Goal: Transaction & Acquisition: Purchase product/service

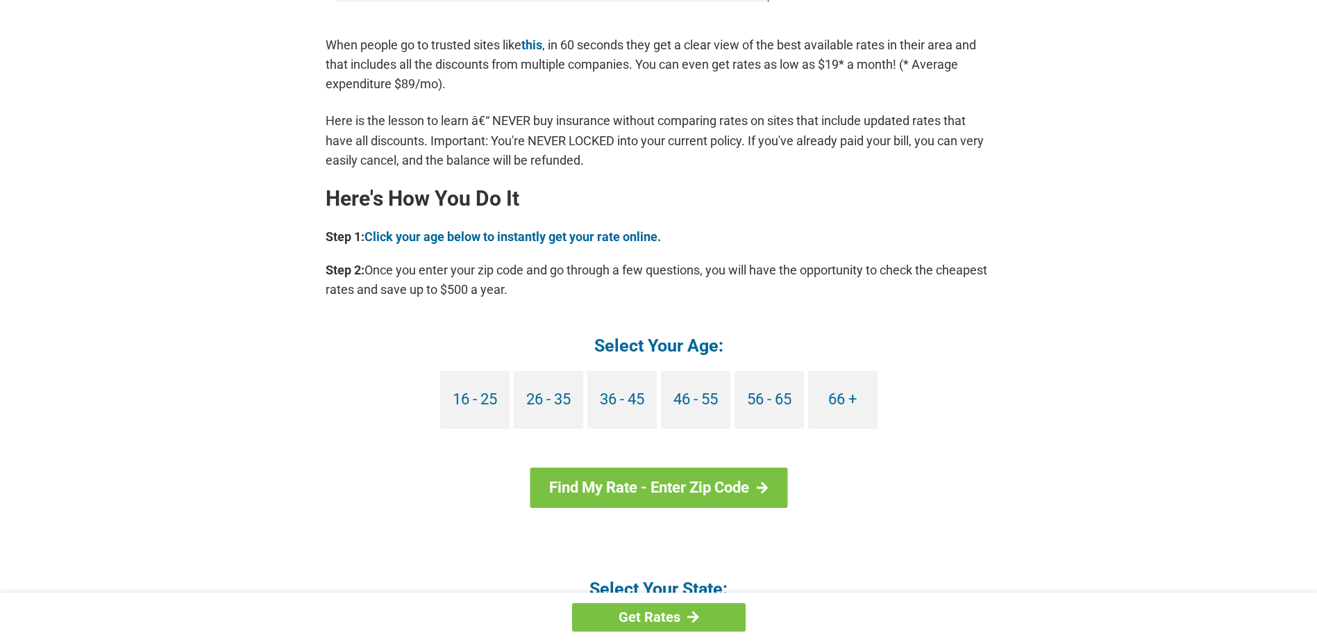
scroll to position [1111, 0]
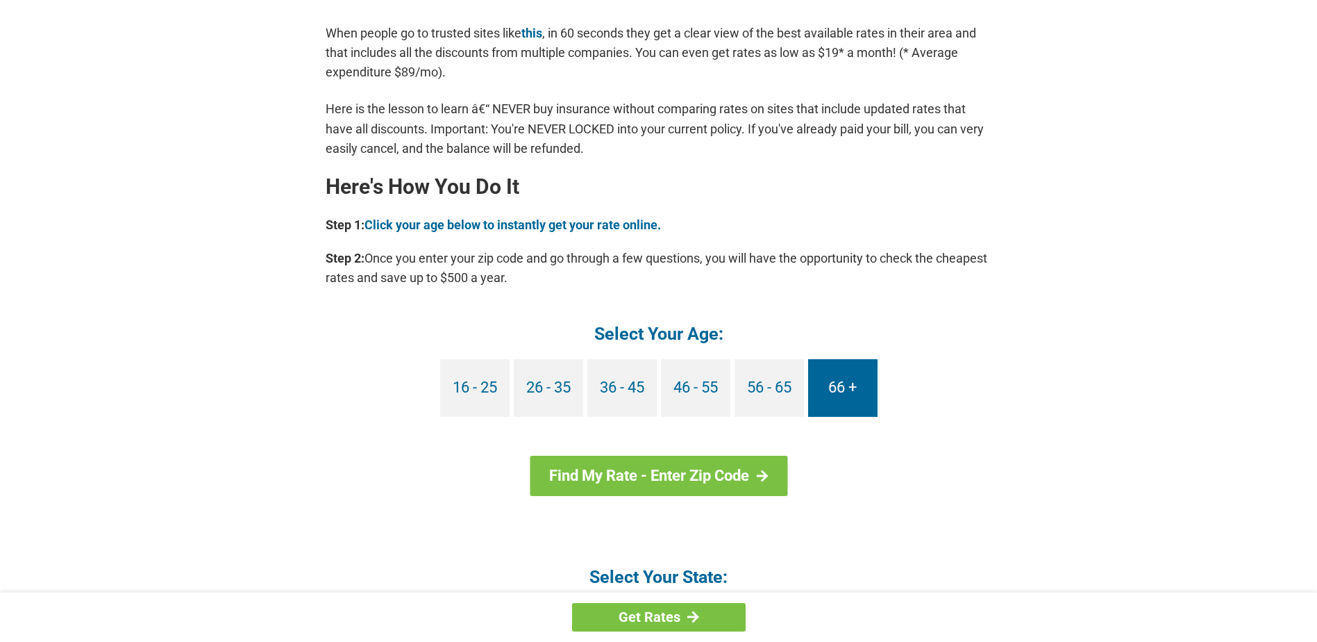
click at [838, 395] on link "66 +" at bounding box center [842, 388] width 69 height 58
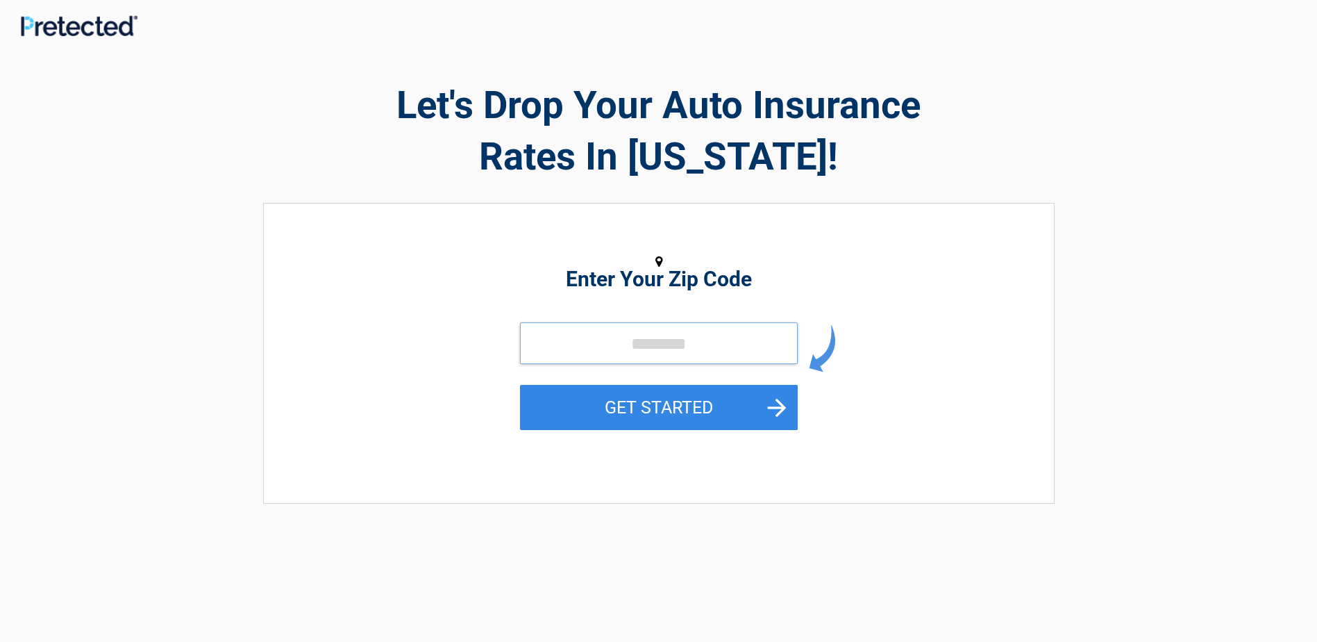
click at [639, 353] on input "tel" at bounding box center [659, 343] width 278 height 42
type input "*****"
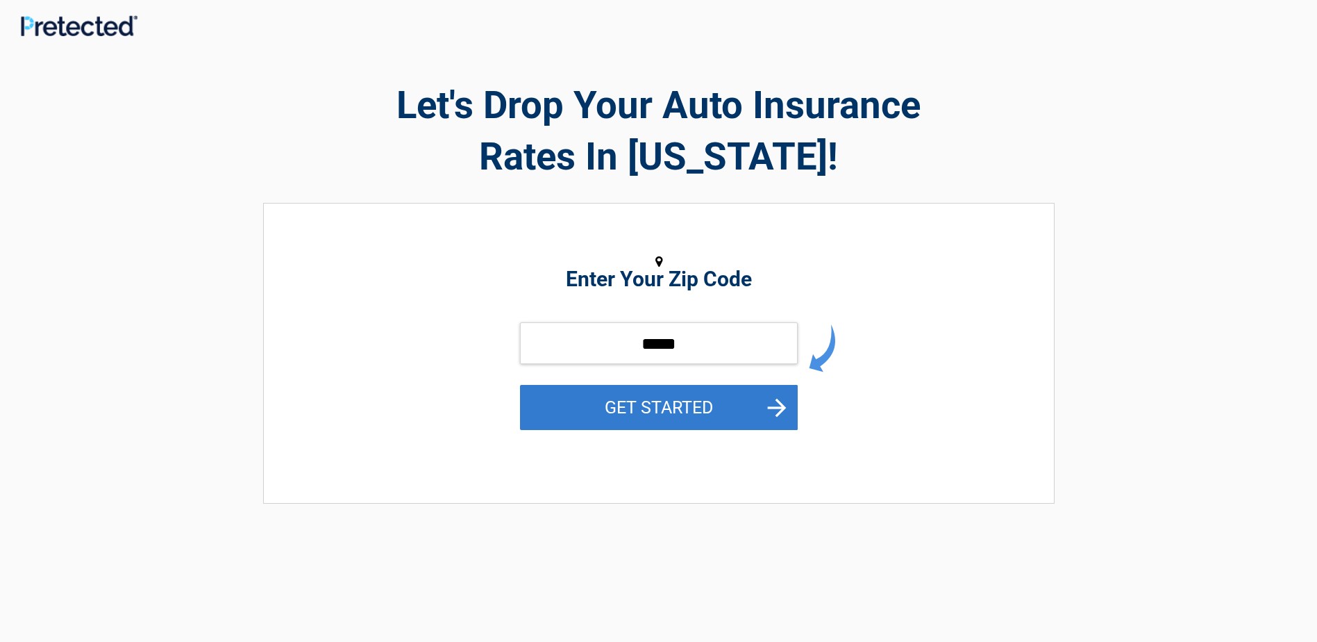
click at [632, 416] on button "GET STARTED" at bounding box center [659, 407] width 278 height 45
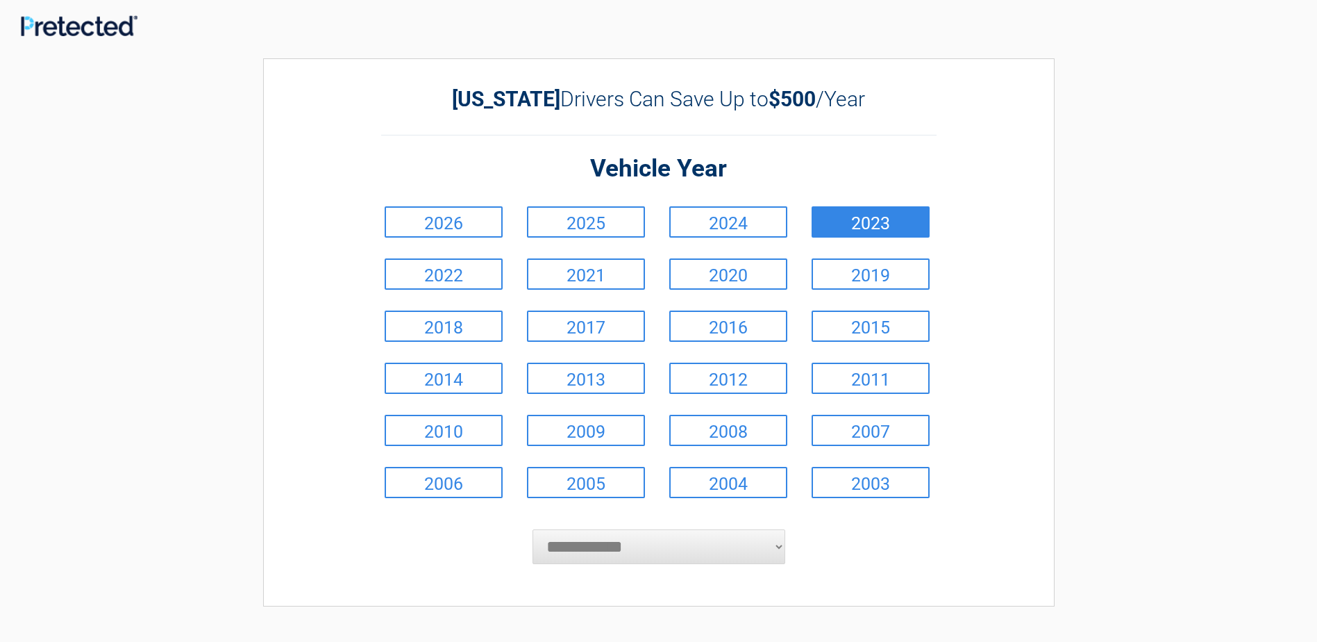
click at [886, 226] on link "2023" at bounding box center [871, 221] width 118 height 31
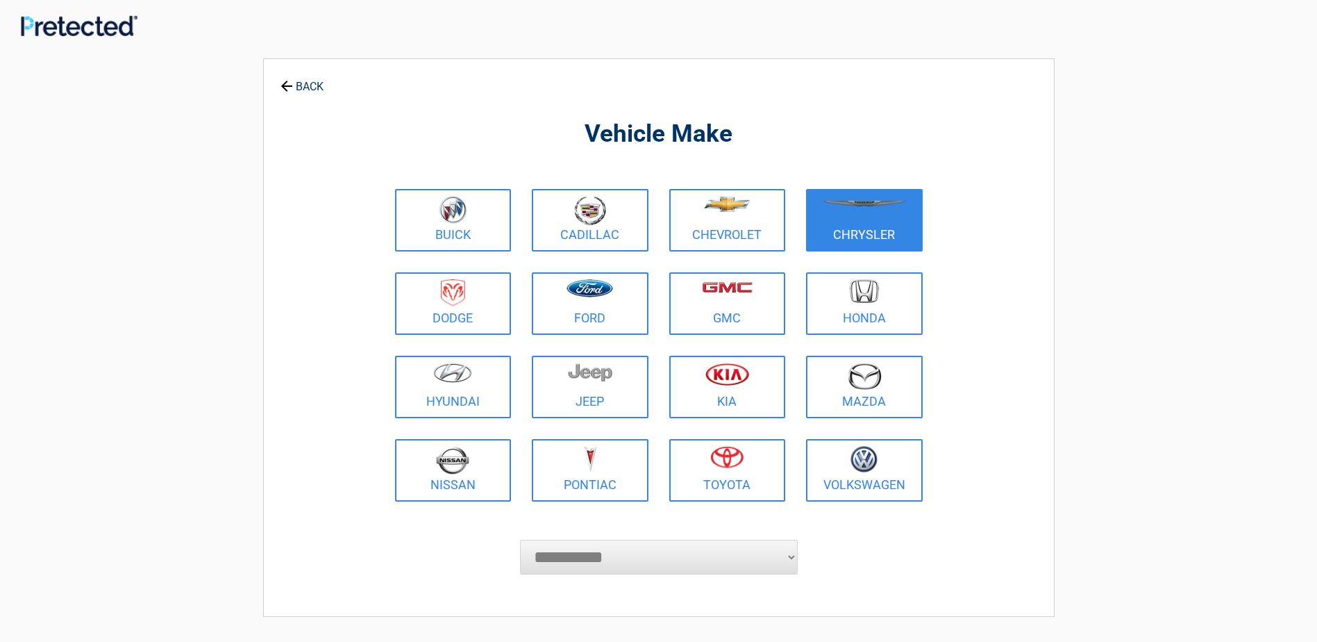
click at [887, 223] on figure at bounding box center [864, 211] width 100 height 31
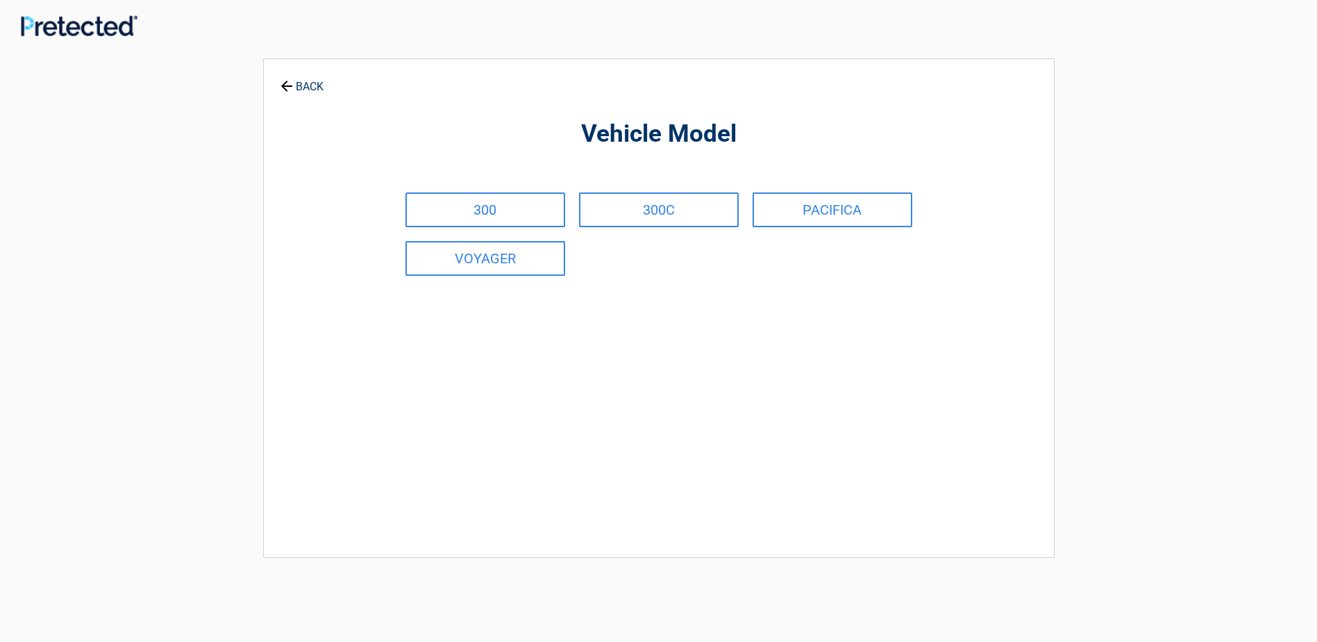
click at [887, 223] on link "PACIFICA" at bounding box center [833, 209] width 160 height 35
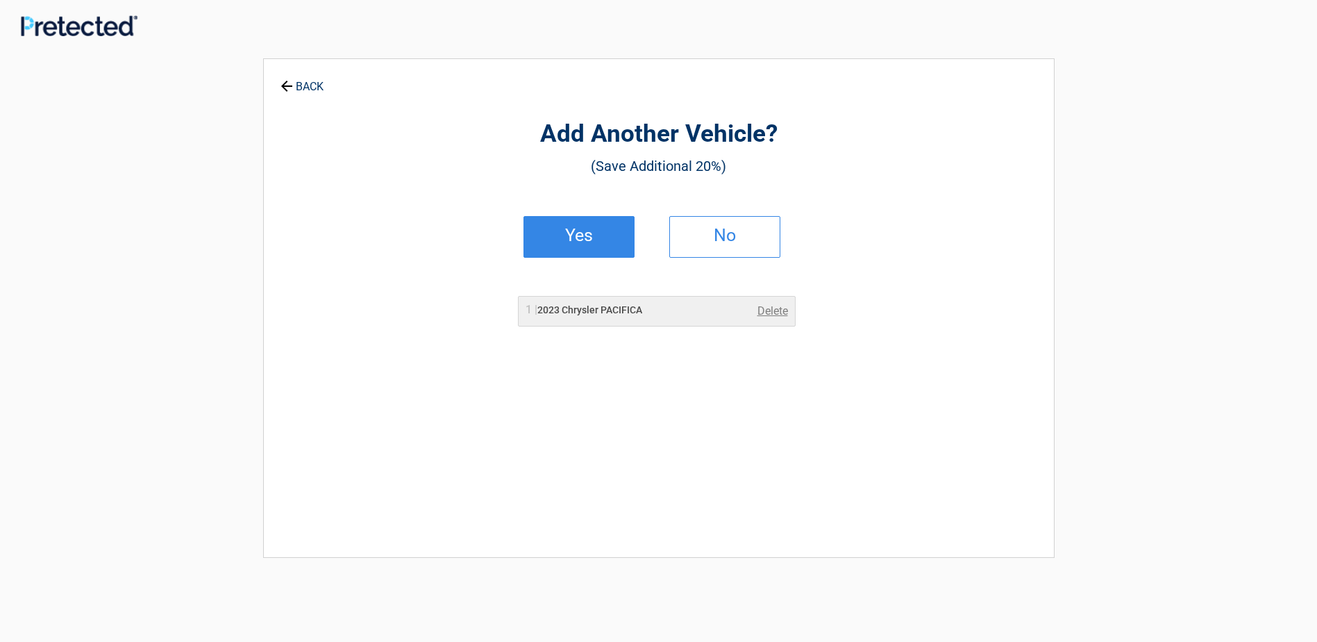
click at [592, 235] on h2 "Yes" at bounding box center [579, 236] width 82 height 10
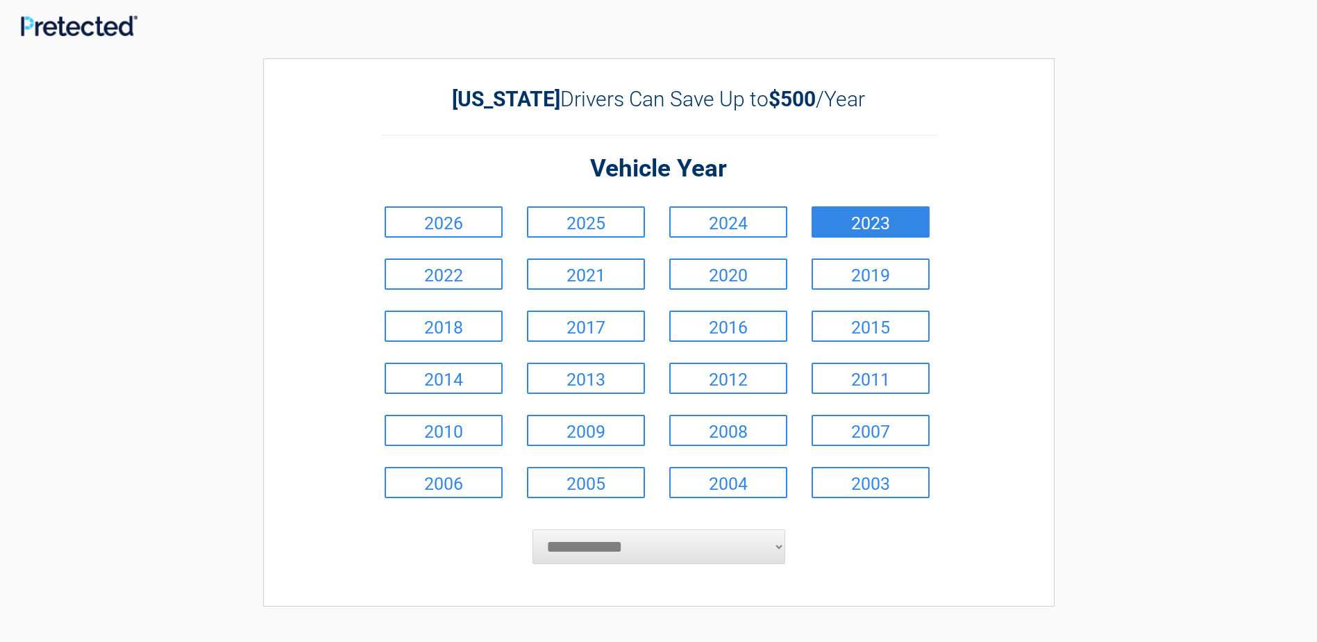
click at [857, 226] on link "2023" at bounding box center [871, 221] width 118 height 31
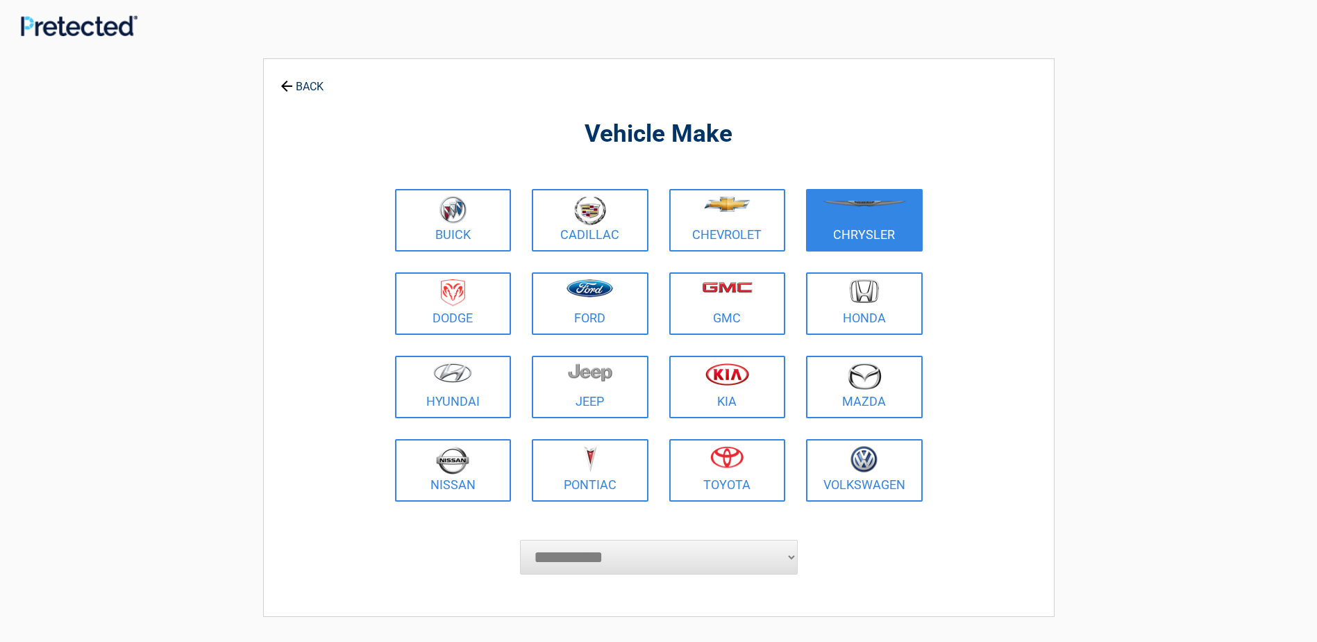
click at [860, 231] on link "Chrysler" at bounding box center [864, 220] width 117 height 62
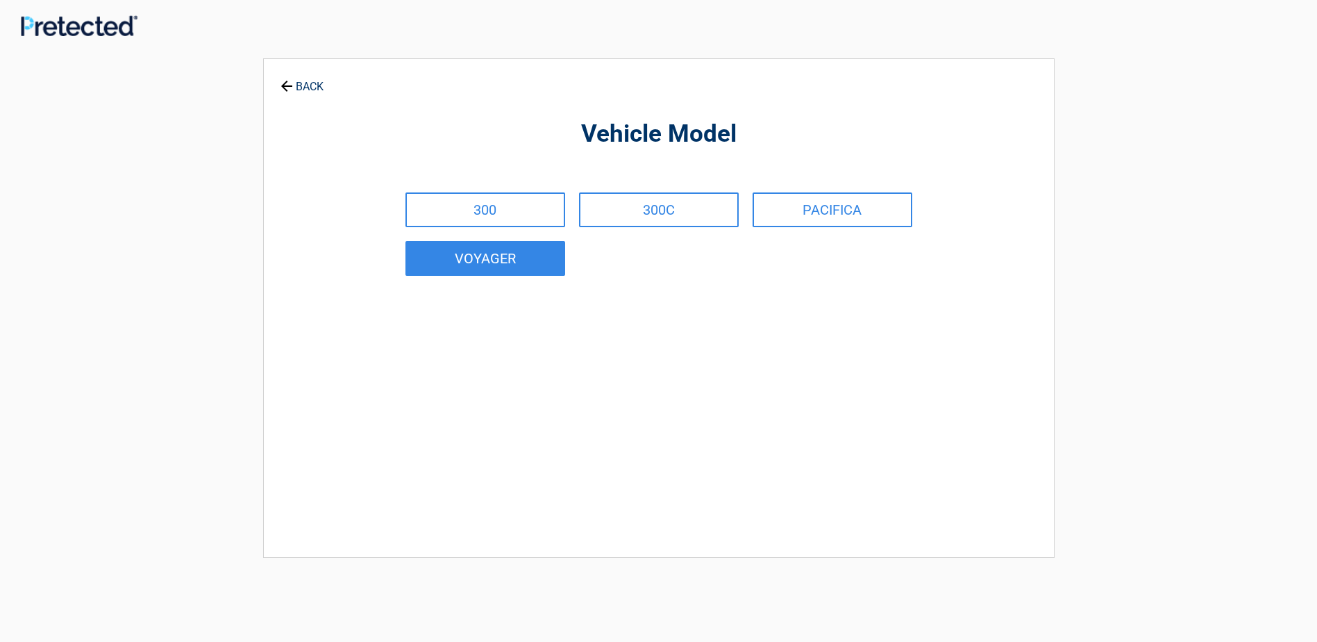
click at [517, 270] on link "VOYAGER" at bounding box center [485, 258] width 160 height 35
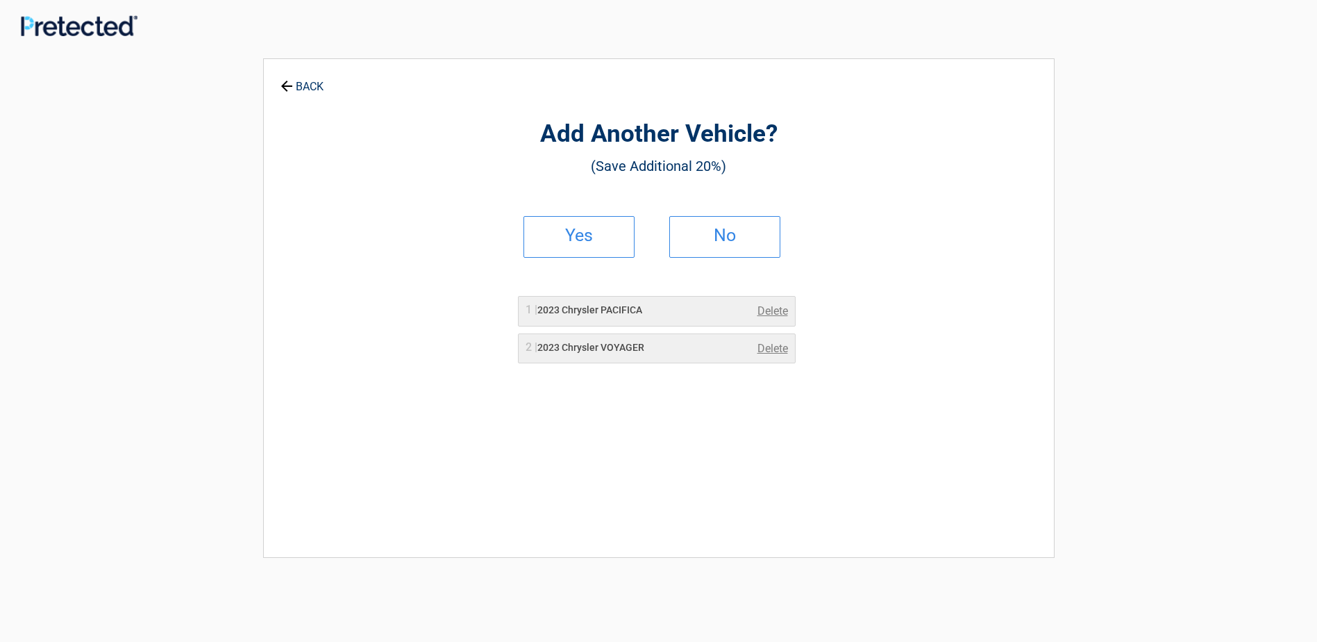
click at [280, 80] on icon at bounding box center [285, 85] width 15 height 15
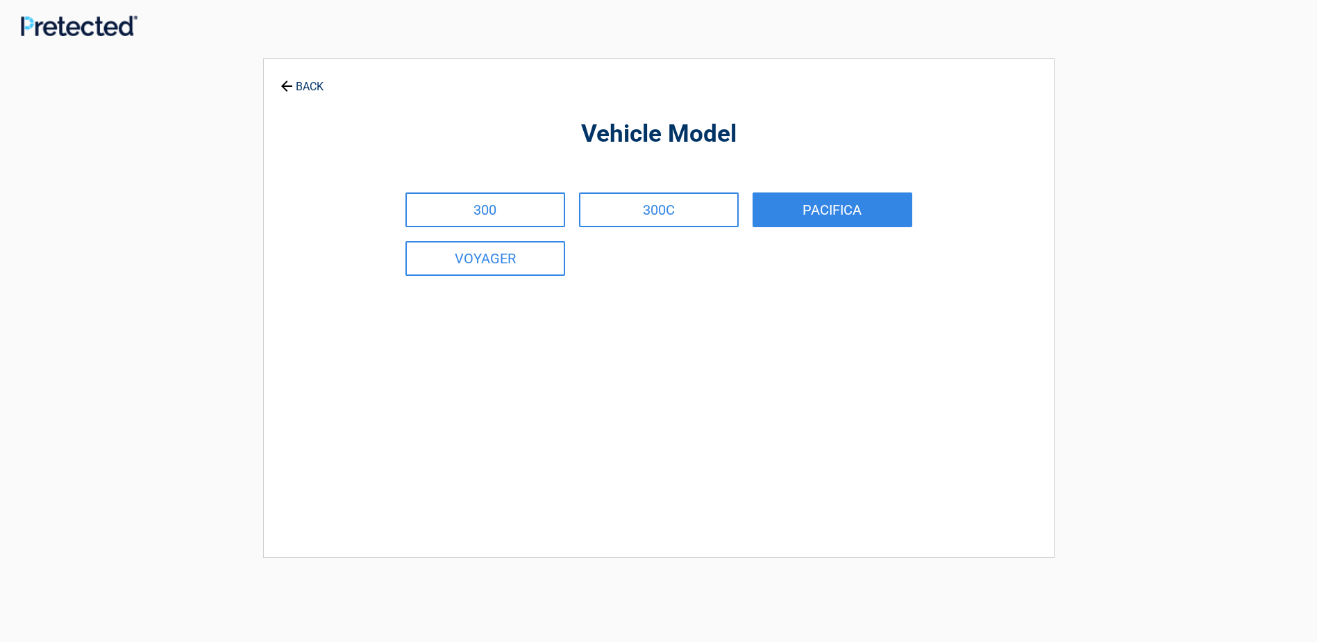
click at [826, 217] on link "PACIFICA" at bounding box center [833, 209] width 160 height 35
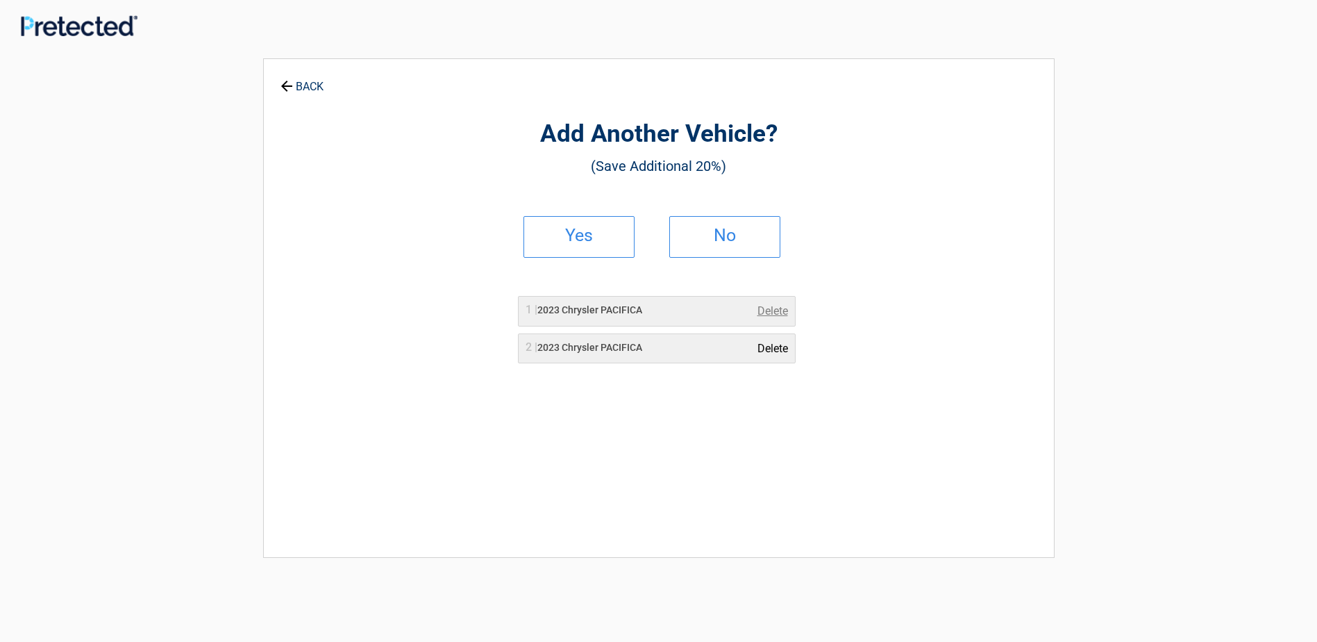
click at [773, 346] on link "Delete" at bounding box center [772, 348] width 31 height 17
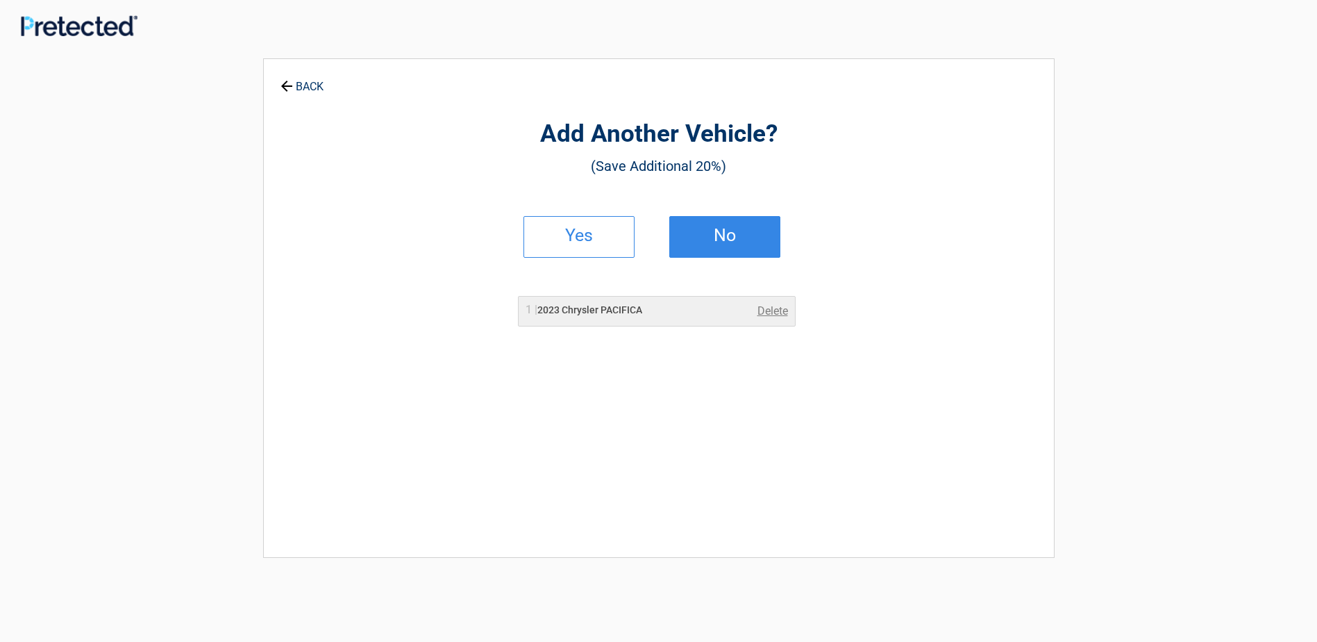
click at [714, 240] on h2 "No" at bounding box center [725, 236] width 82 height 10
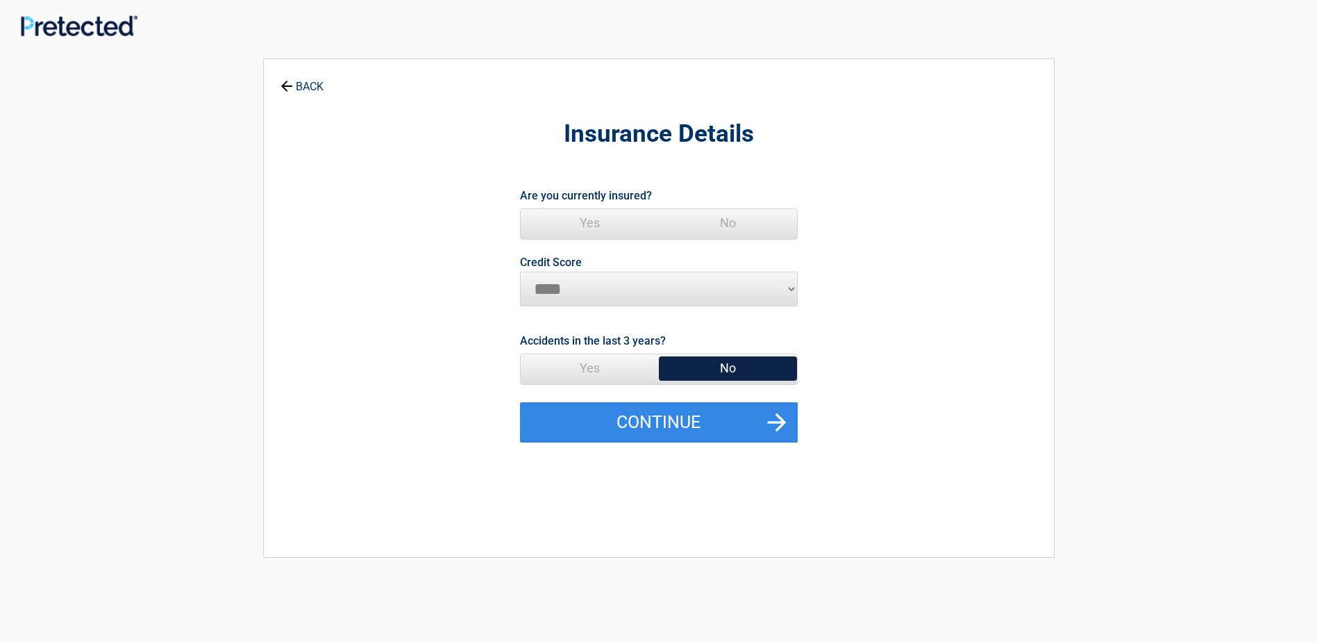
click at [587, 216] on span "Yes" at bounding box center [590, 223] width 138 height 28
